Goal: Information Seeking & Learning: Learn about a topic

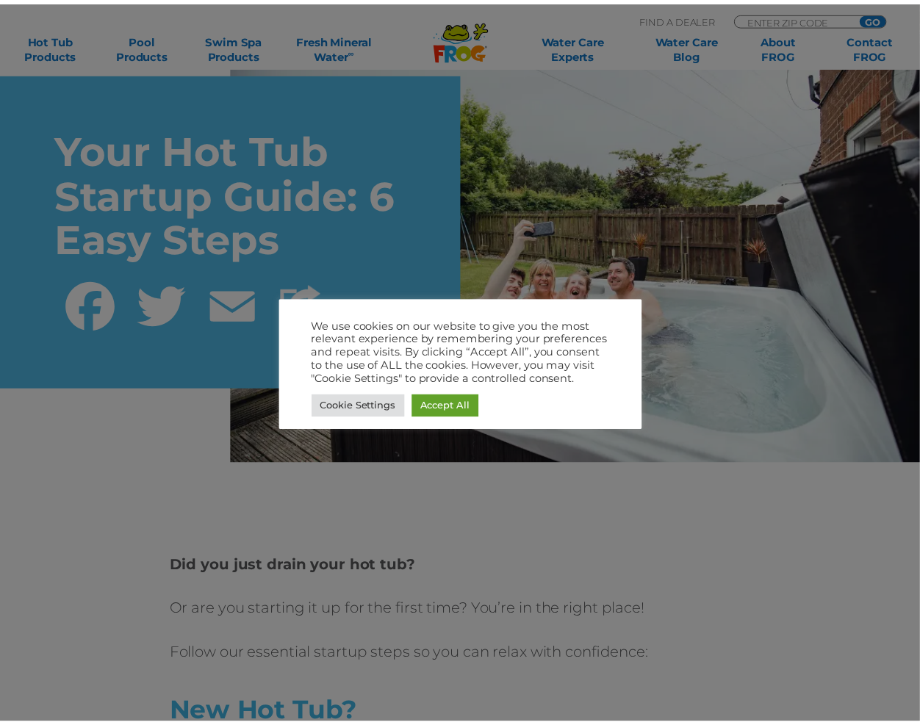
scroll to position [147, 0]
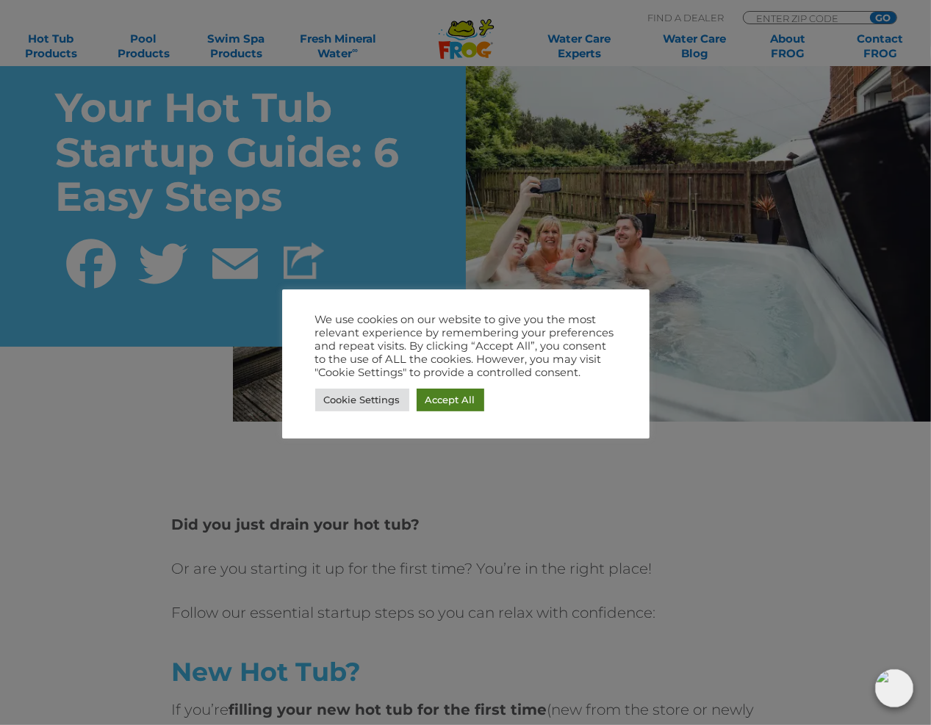
click at [462, 405] on link "Accept All" at bounding box center [451, 400] width 68 height 23
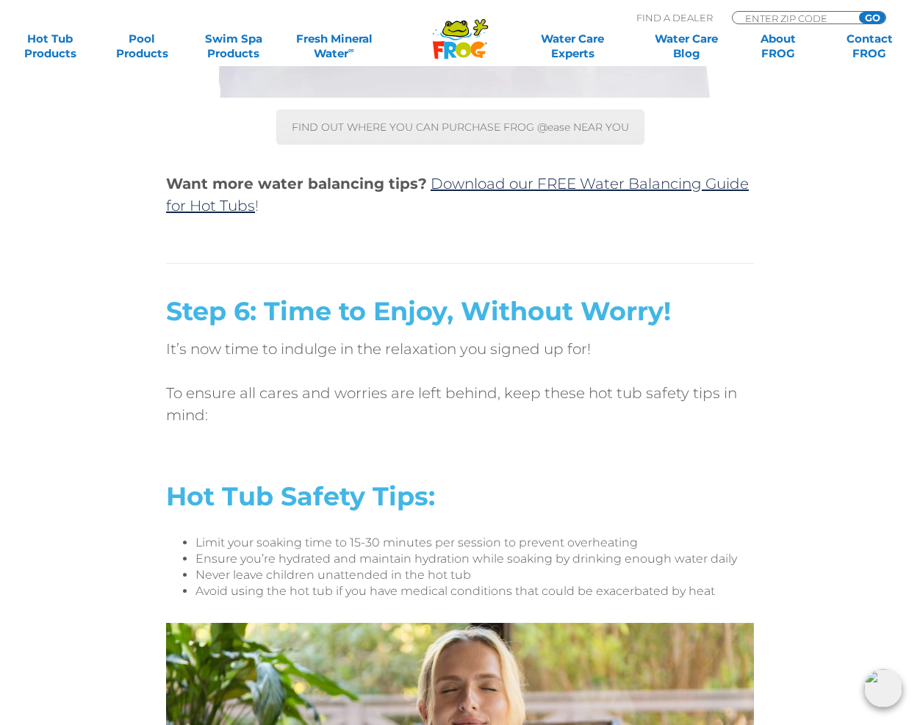
scroll to position [4778, 0]
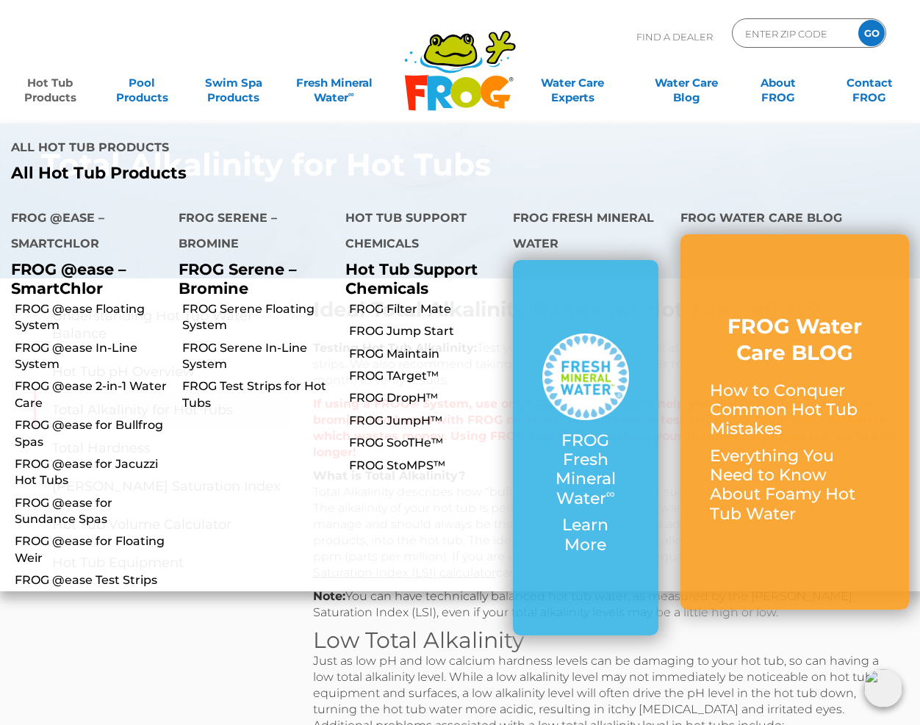
click at [59, 98] on link "Hot Tub Products" at bounding box center [50, 82] width 71 height 29
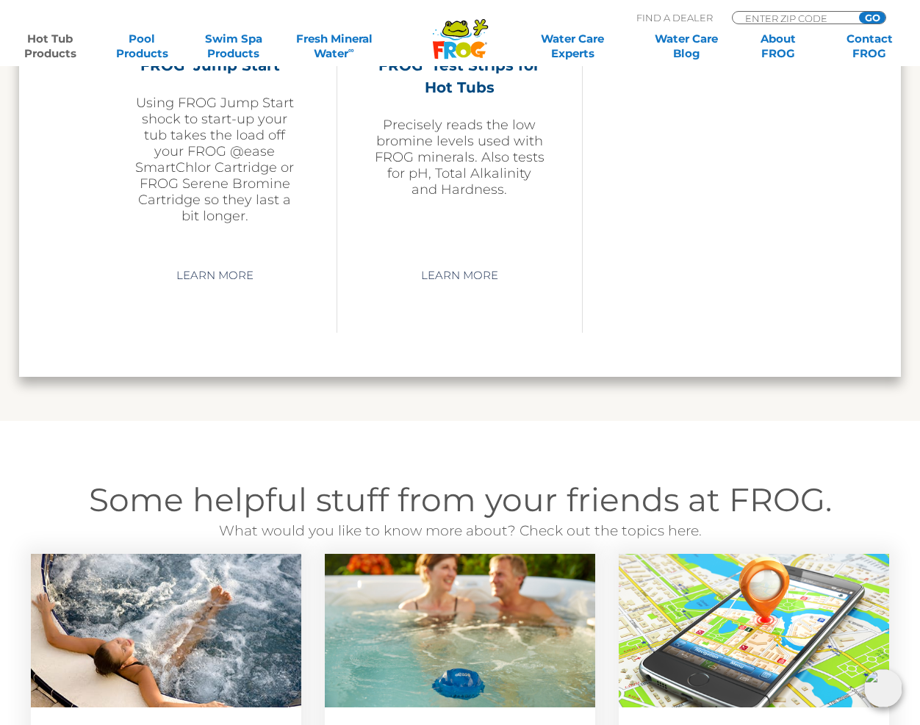
scroll to position [3528, 0]
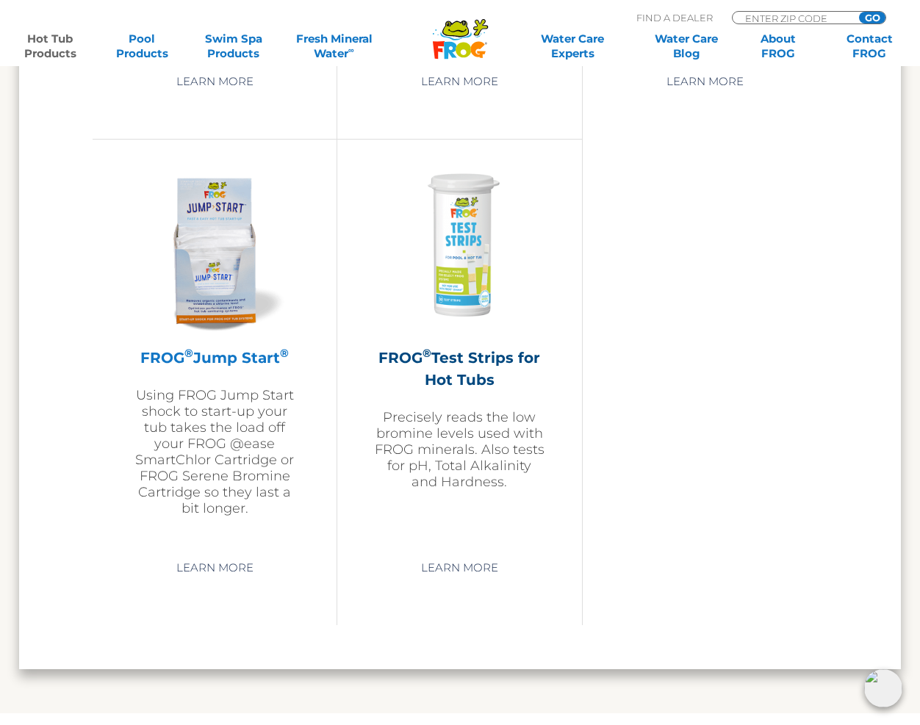
click at [198, 245] on img at bounding box center [214, 247] width 171 height 171
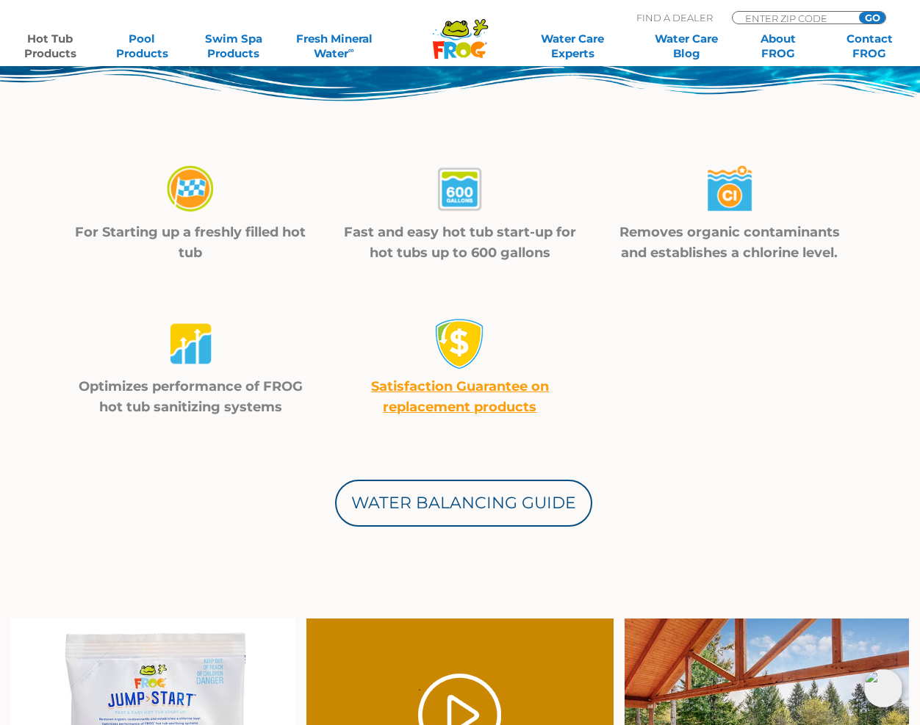
scroll to position [735, 0]
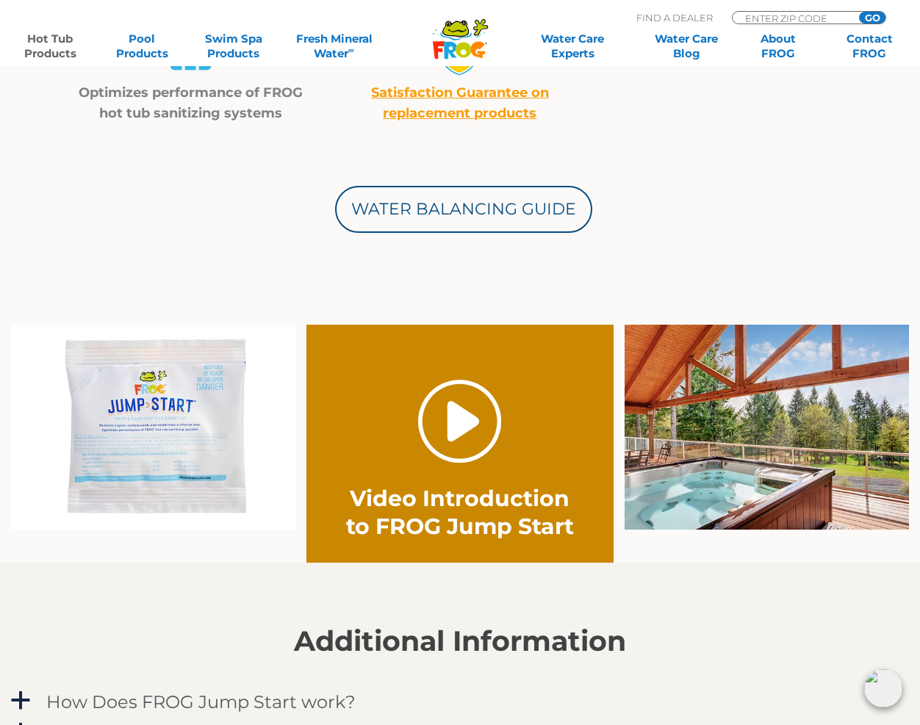
click at [462, 442] on link "." at bounding box center [459, 421] width 83 height 83
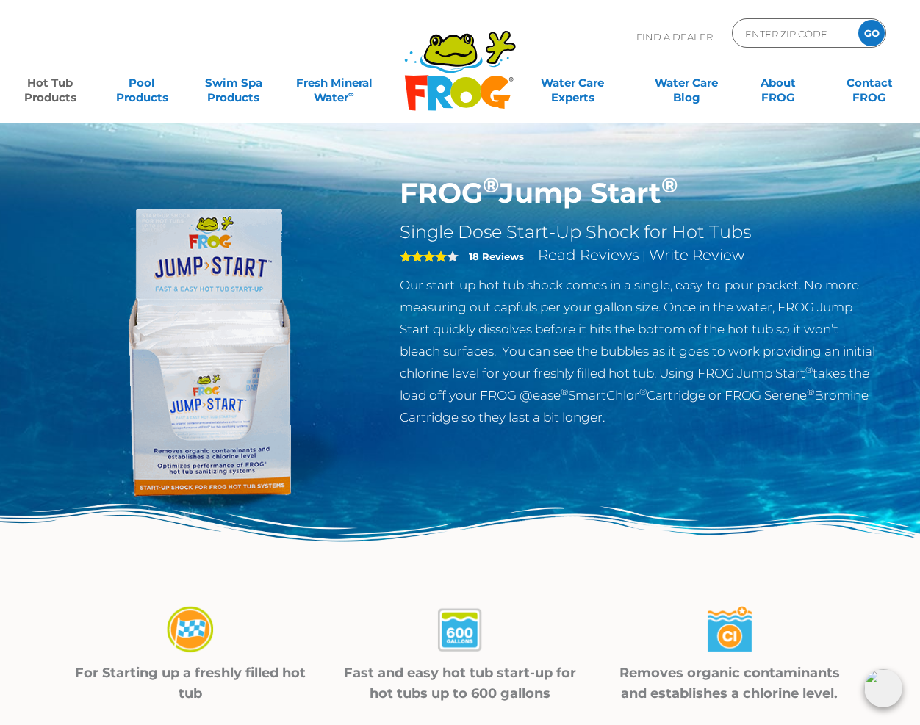
click at [611, 28] on div "Find A Dealer ENTER ZIP CODE GO" at bounding box center [460, 43] width 891 height 50
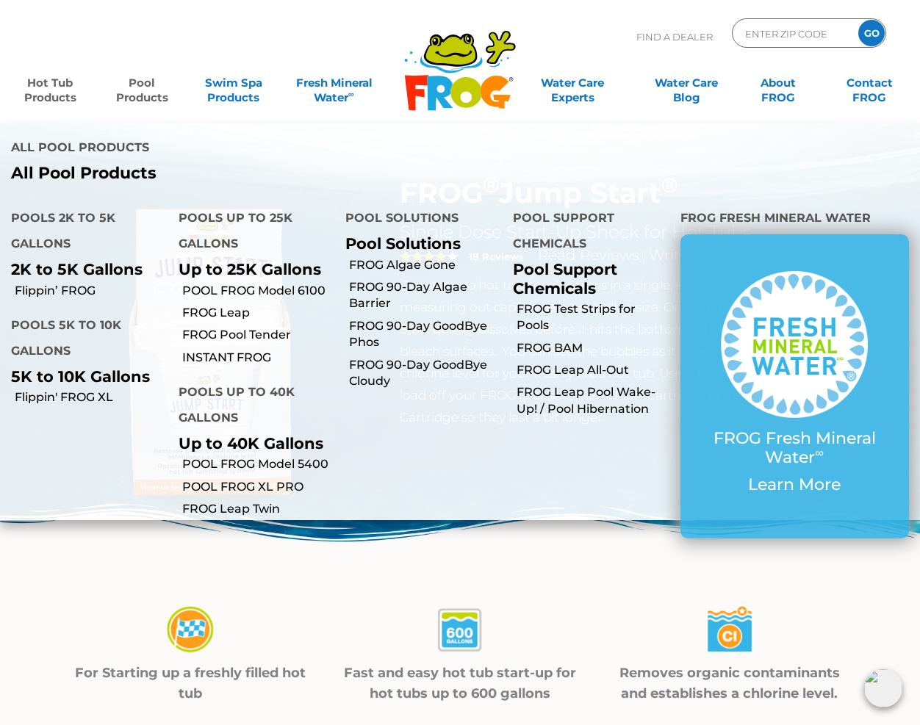
click at [71, 90] on link "Hot Tub Products" at bounding box center [50, 82] width 71 height 29
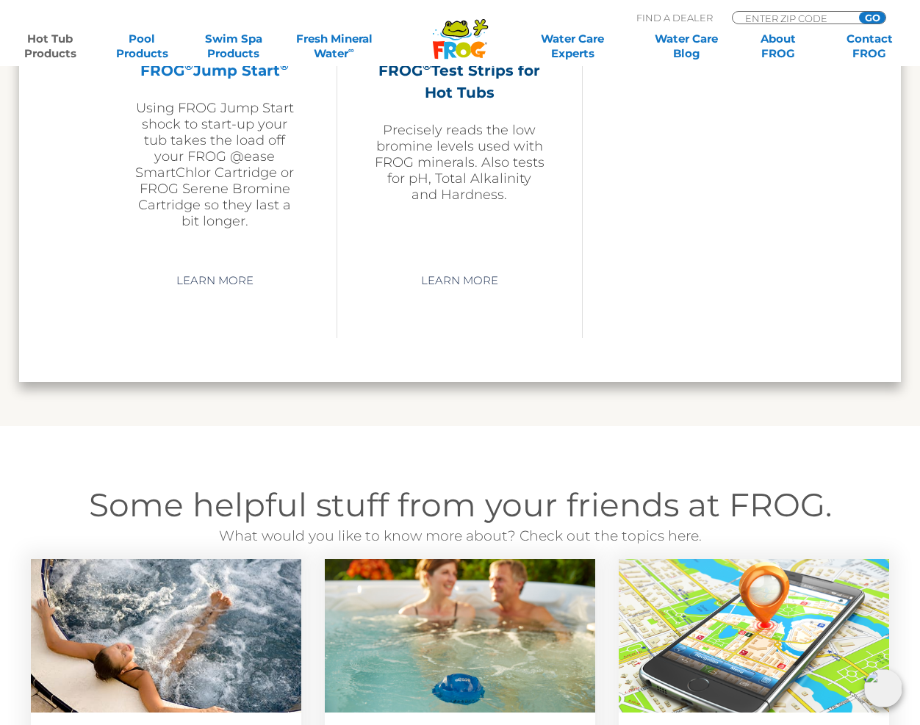
scroll to position [3822, 0]
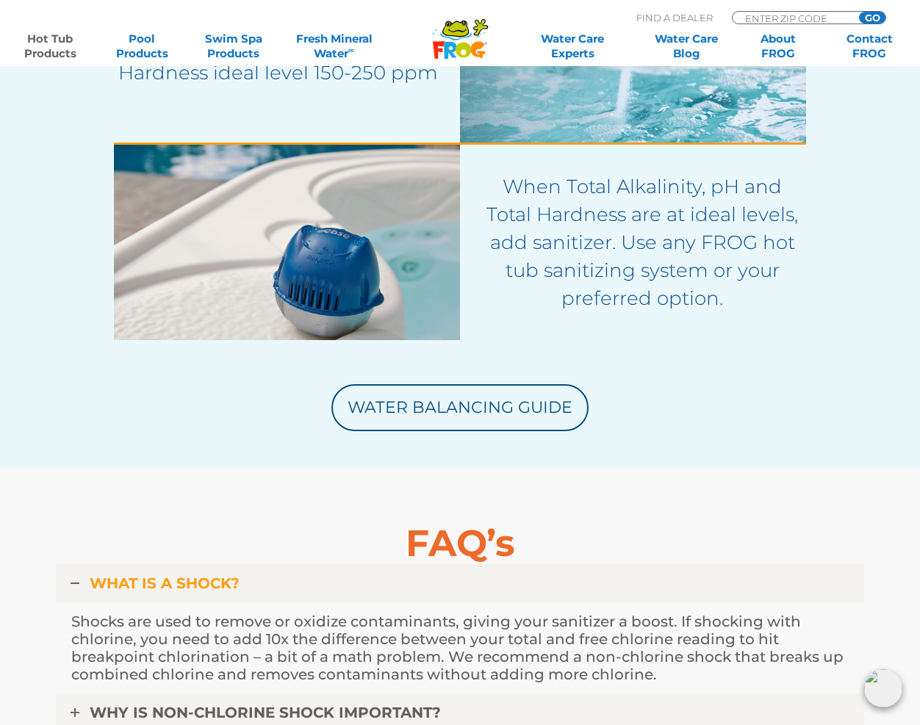
scroll to position [3234, 0]
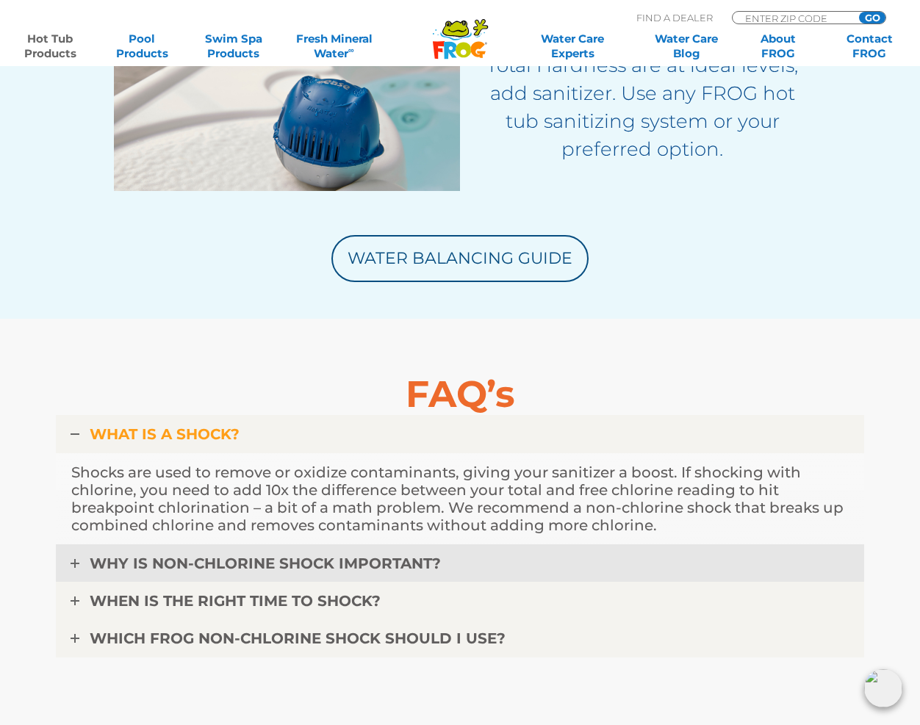
click at [245, 552] on link "WHY IS NON-CHLORINE SHOCK IMPORTANT?" at bounding box center [460, 564] width 809 height 38
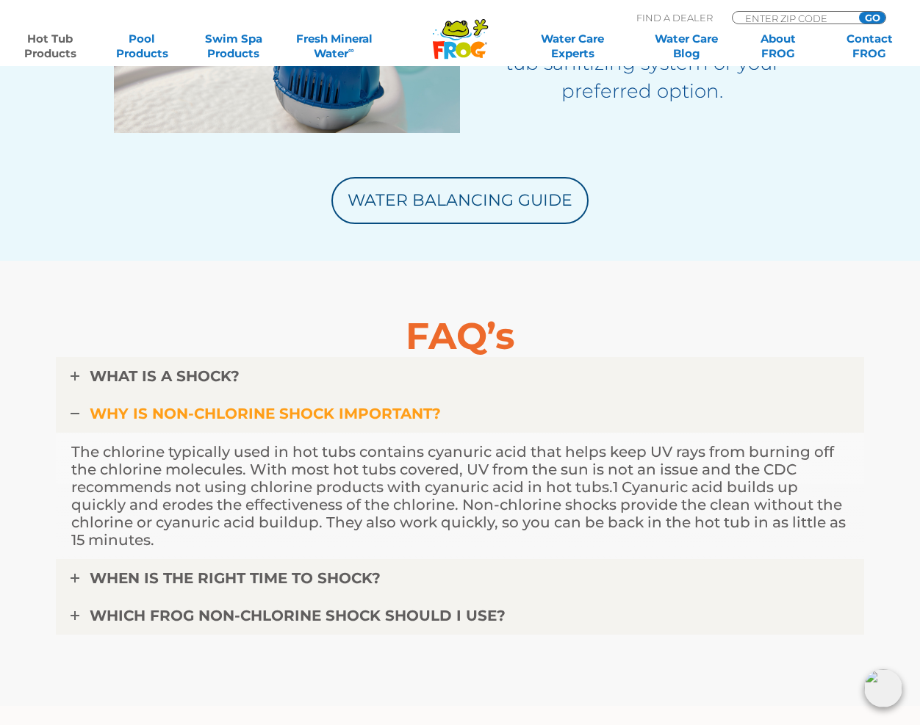
scroll to position [3381, 0]
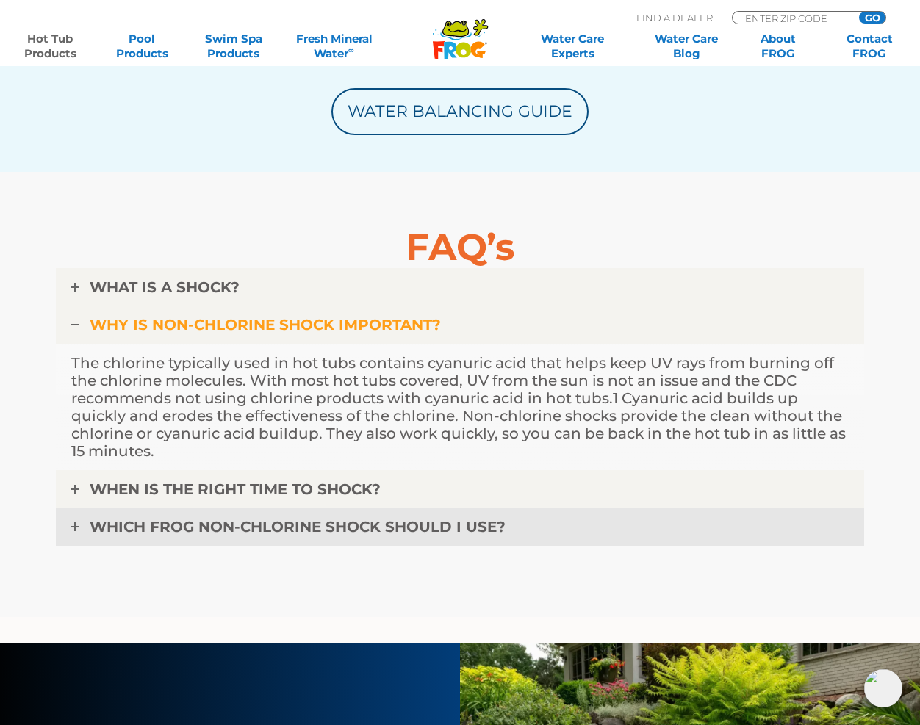
click at [415, 526] on span "WHICH FROG NON-CHLORINE SHOCK SHOULD I USE?" at bounding box center [298, 527] width 416 height 18
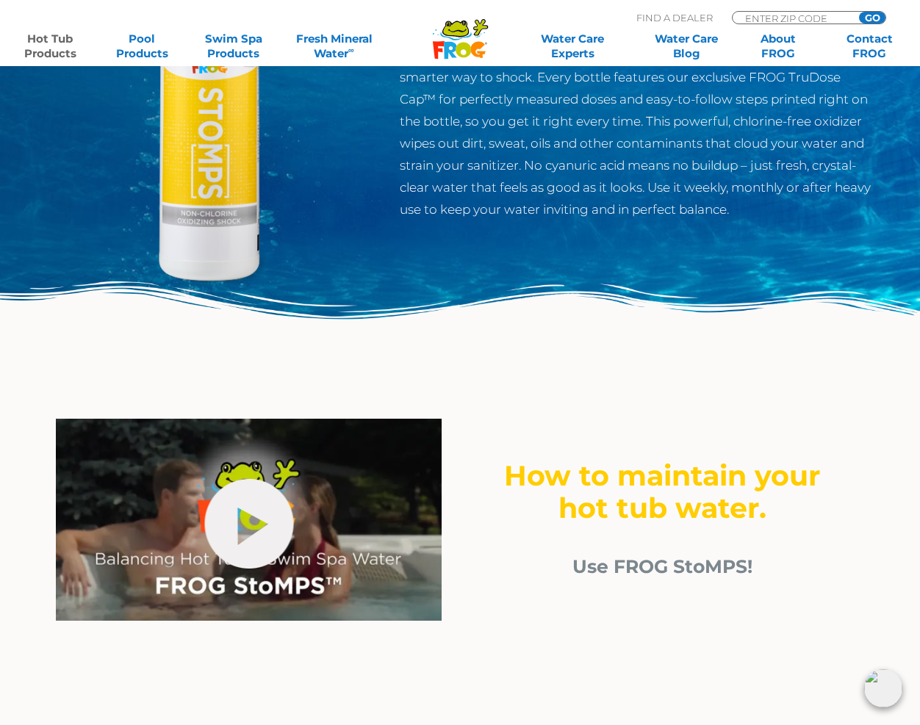
scroll to position [221, 0]
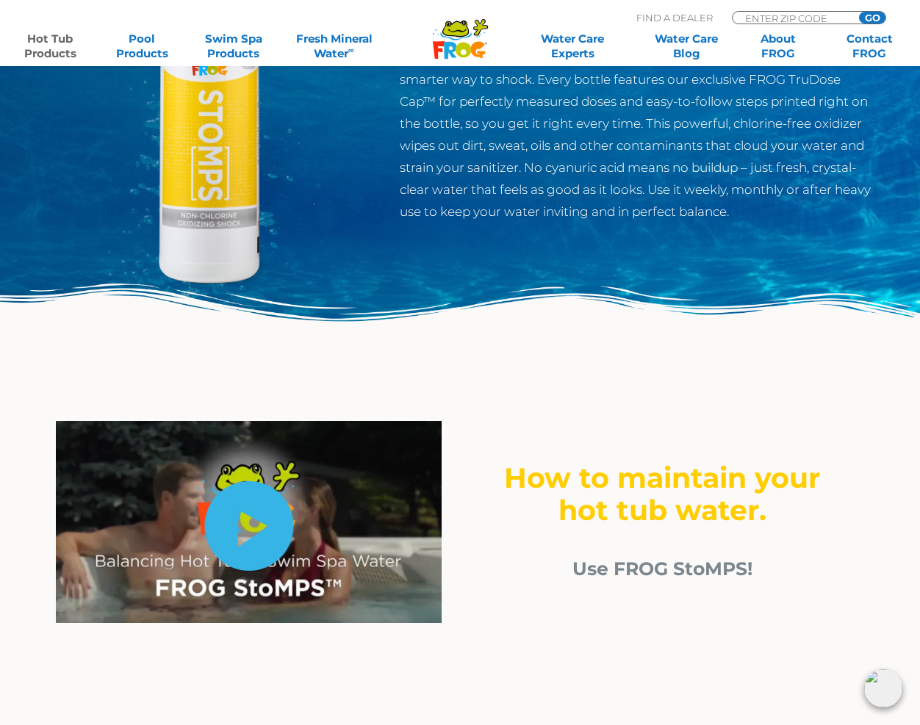
click at [250, 540] on link "hide-me" at bounding box center [248, 526] width 89 height 90
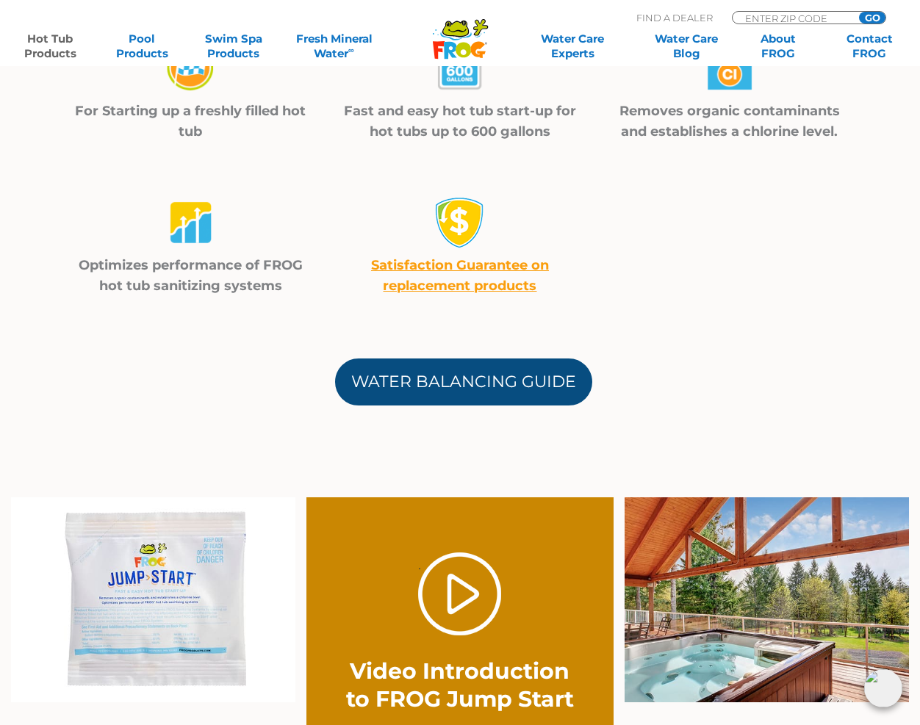
scroll to position [588, 0]
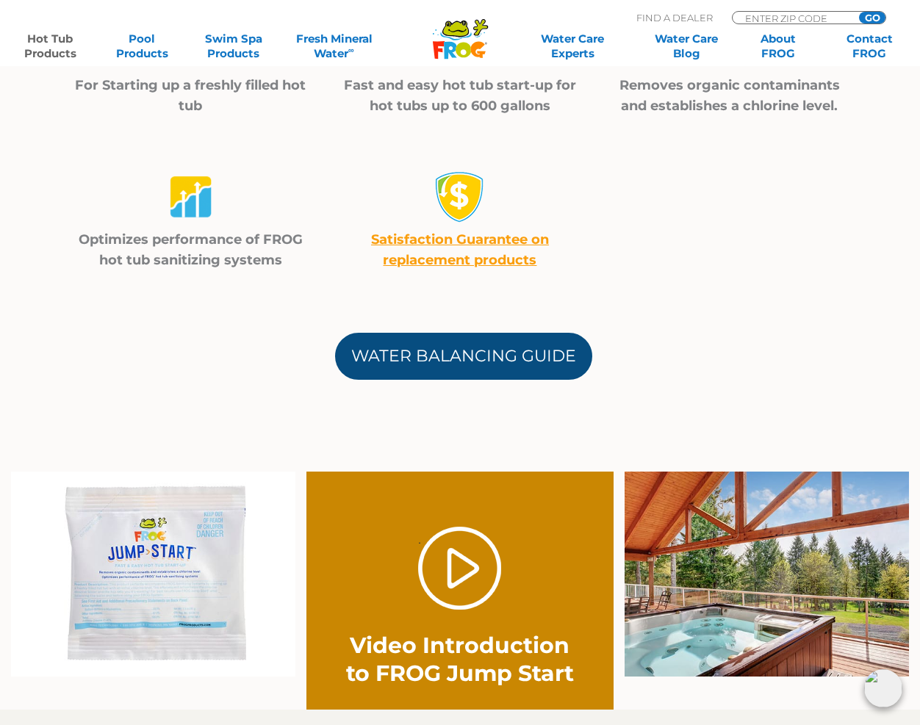
click at [466, 354] on link "Water Balancing Guide" at bounding box center [463, 356] width 257 height 47
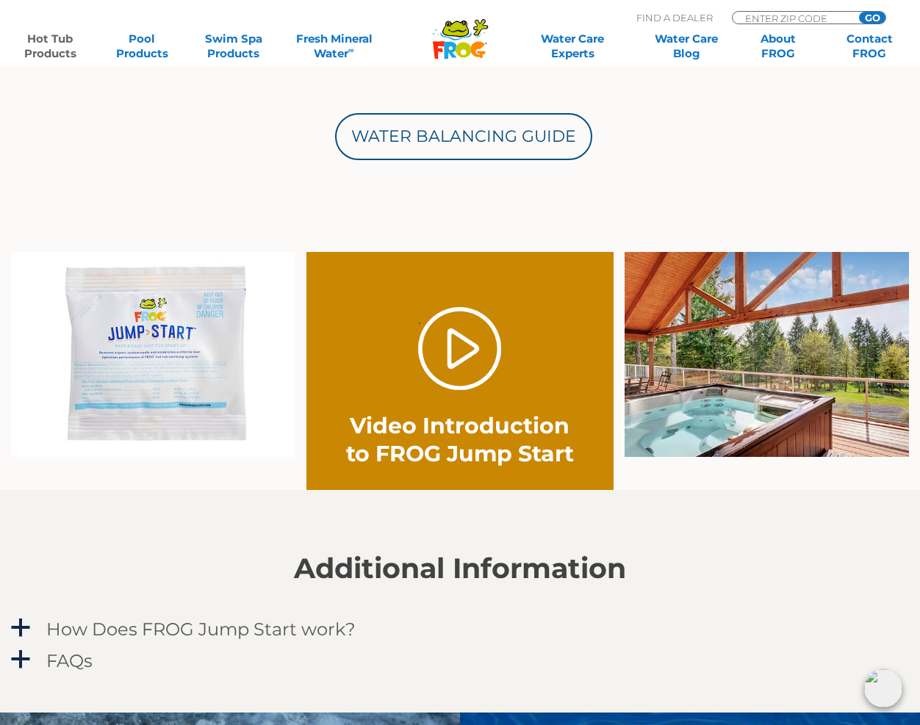
scroll to position [809, 0]
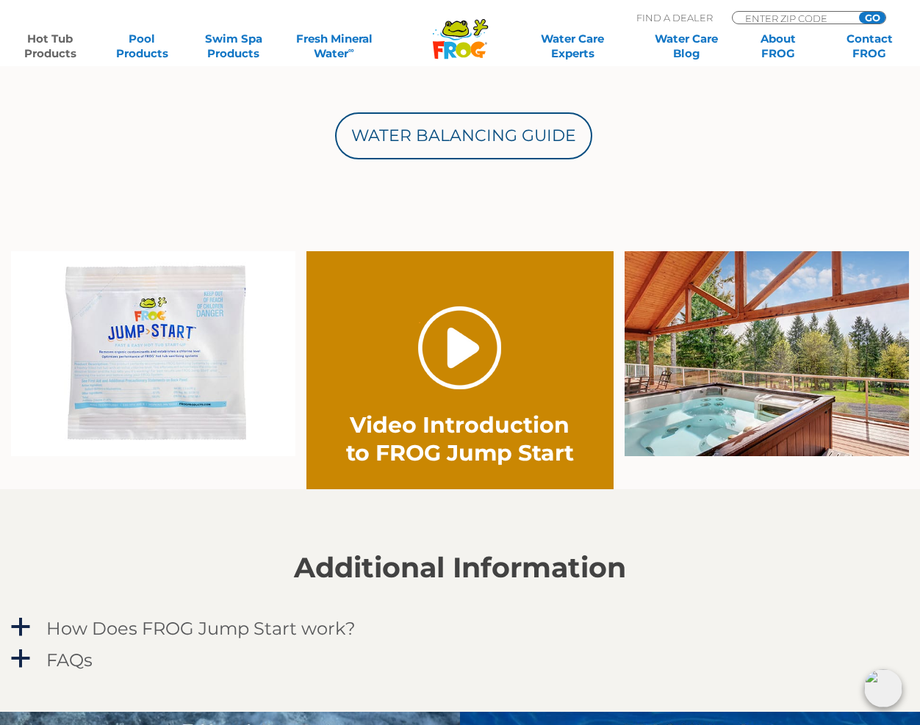
click at [490, 348] on link "." at bounding box center [459, 348] width 83 height 83
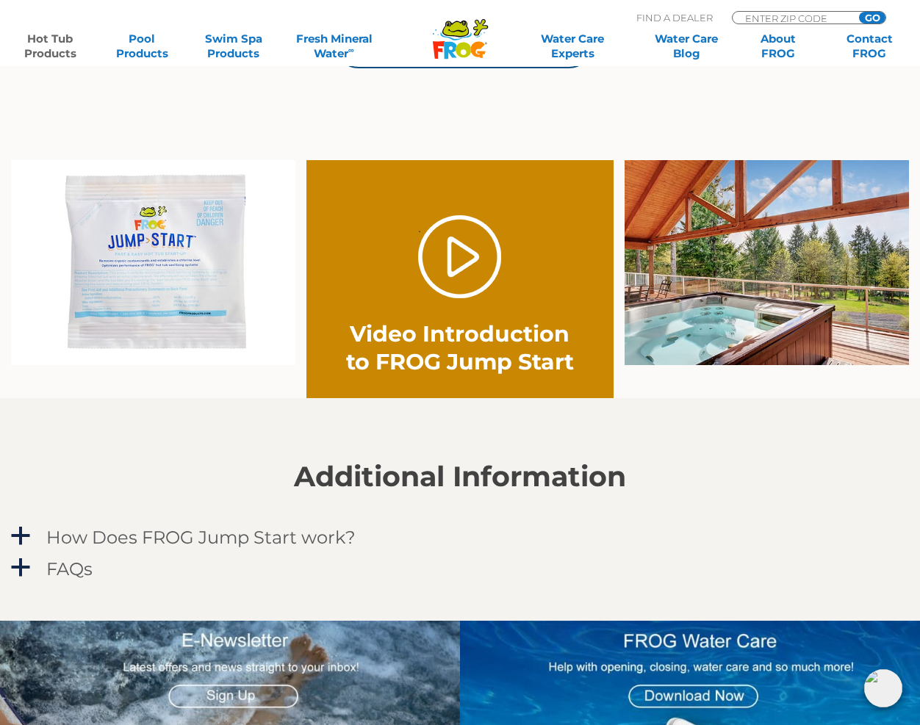
scroll to position [1029, 0]
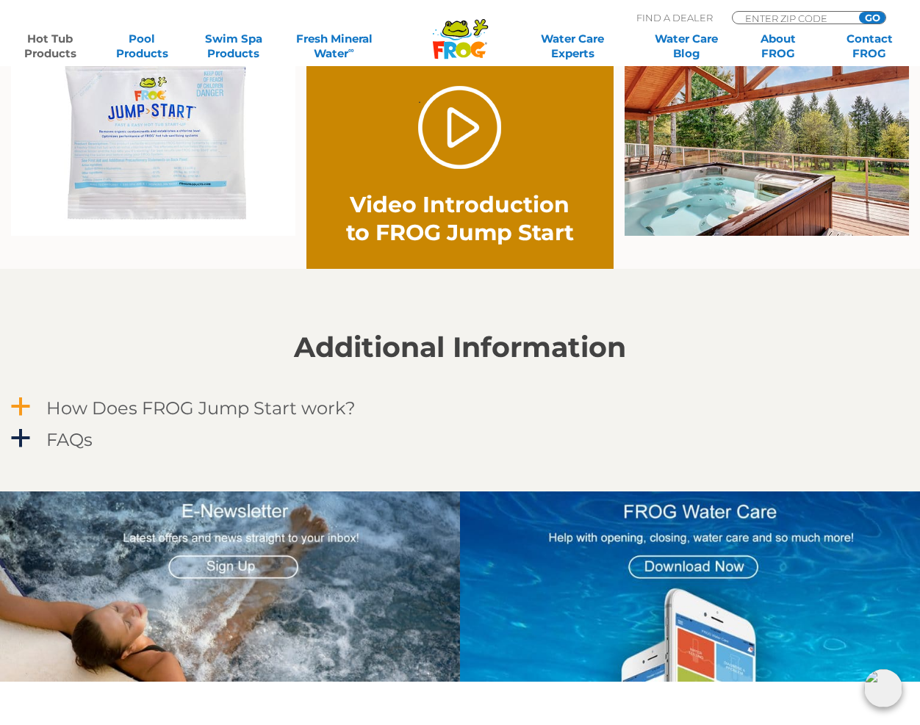
click at [245, 402] on h4 "How Does FROG Jump Start work?" at bounding box center [200, 408] width 309 height 20
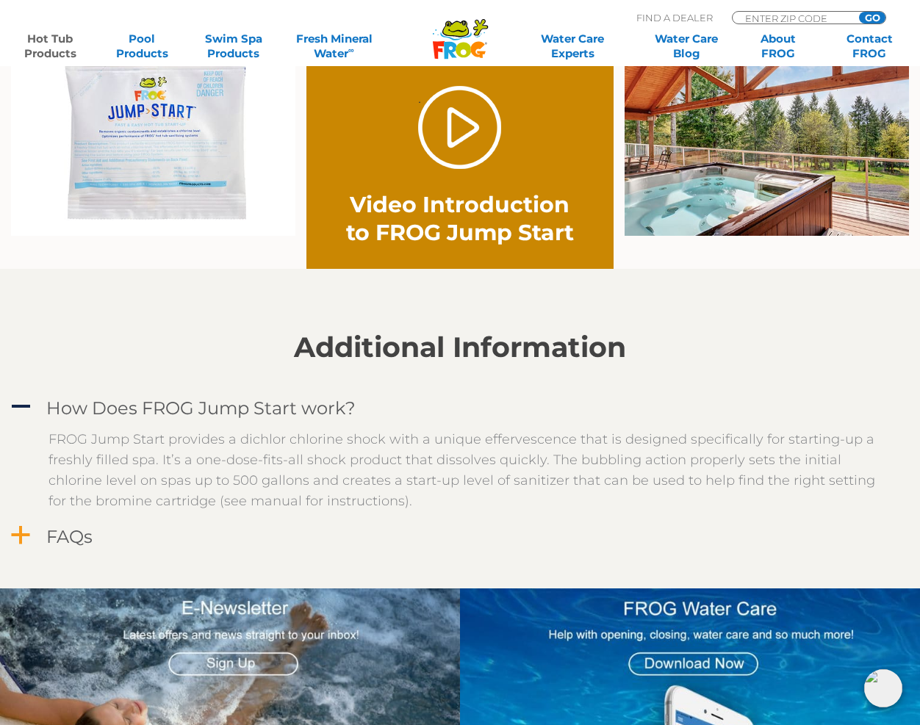
click at [94, 543] on div "FAQs" at bounding box center [427, 536] width 769 height 27
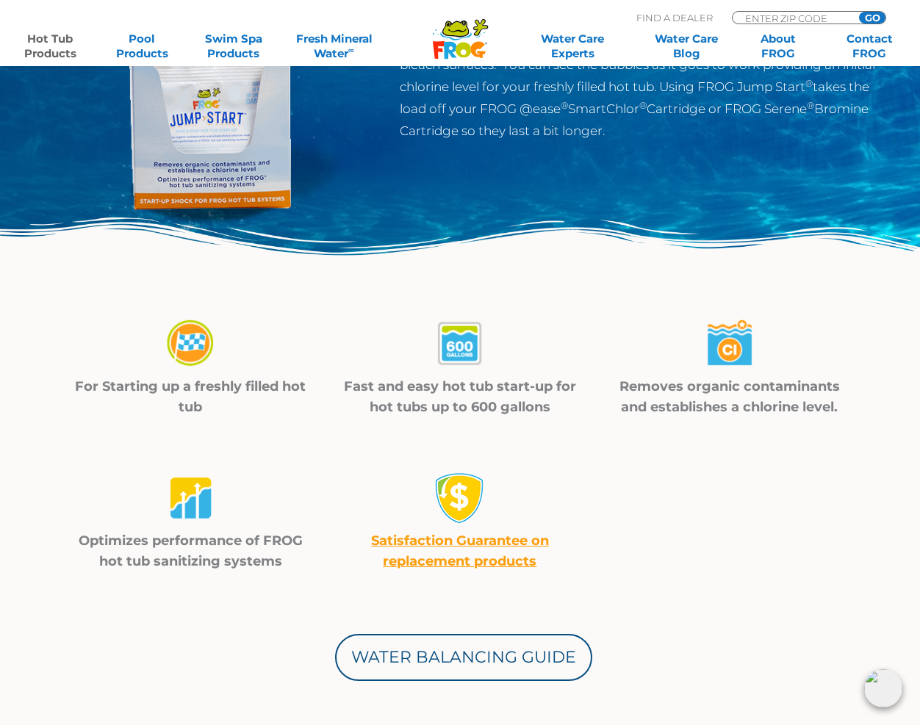
scroll to position [0, 0]
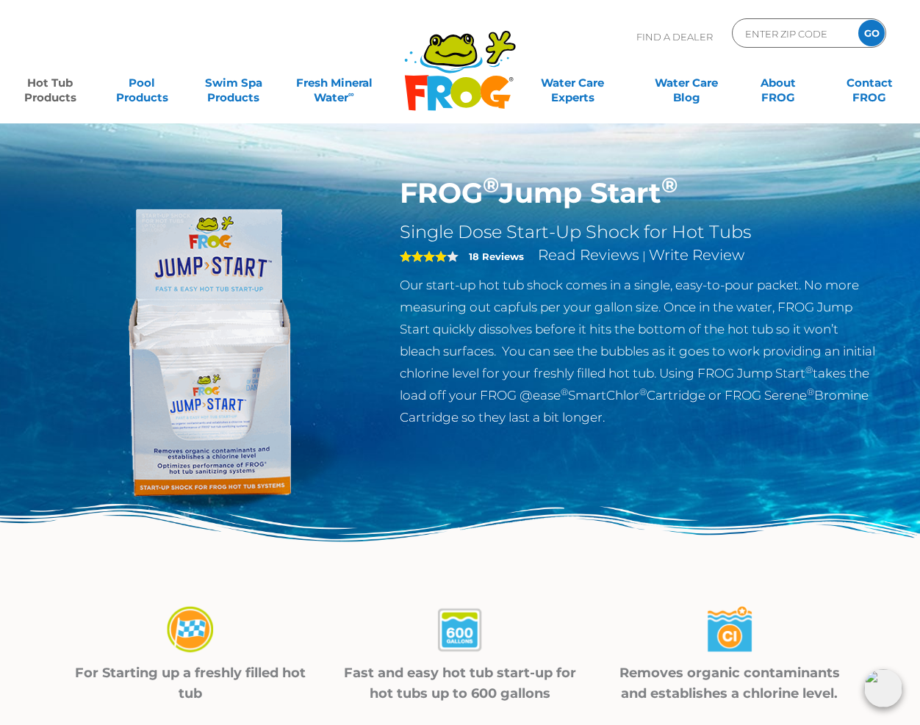
click at [276, 361] on img at bounding box center [209, 344] width 337 height 337
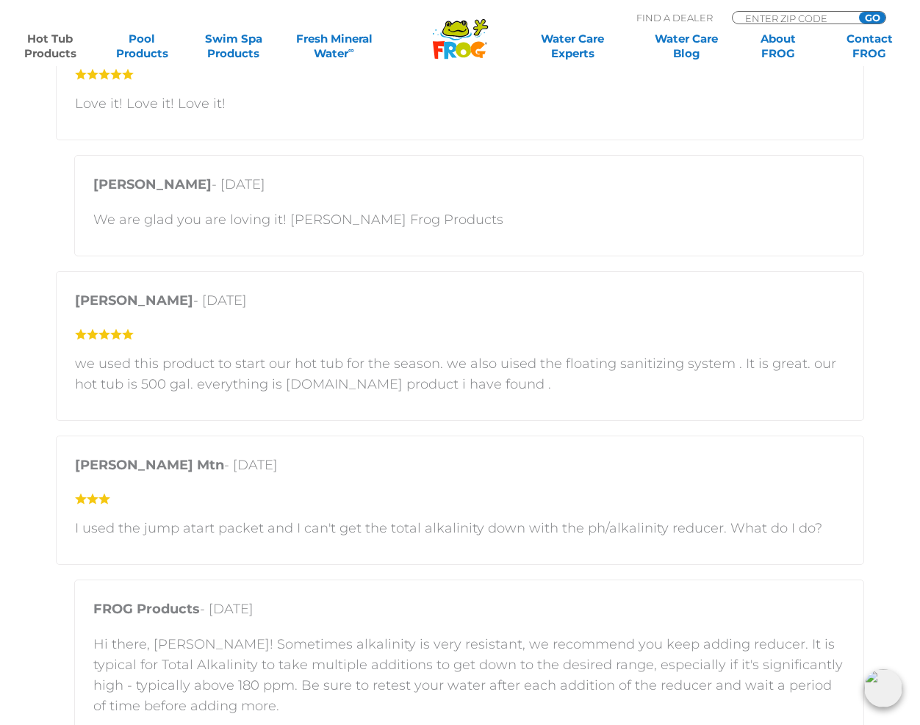
scroll to position [2880, 0]
